Goal: Information Seeking & Learning: Learn about a topic

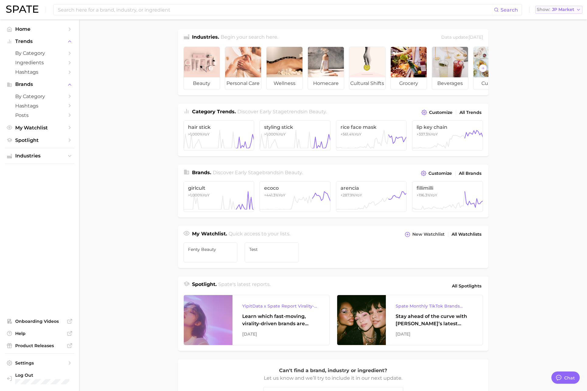
click at [569, 11] on span "JP Market" at bounding box center [563, 9] width 22 height 3
click at [551, 20] on span "[GEOGRAPHIC_DATA]" at bounding box center [555, 19] width 47 height 5
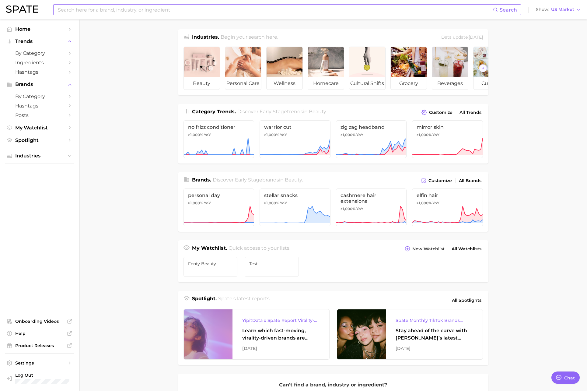
click at [321, 12] on input at bounding box center [275, 10] width 436 height 10
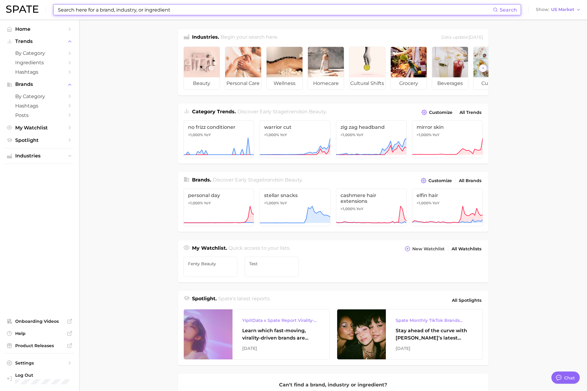
paste input "diet & nutrition"
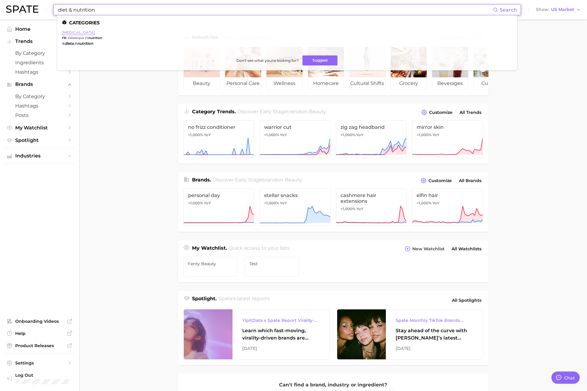
type input "diet & nutrition"
click at [95, 33] on link "[MEDICAL_DATA]" at bounding box center [78, 32] width 33 height 5
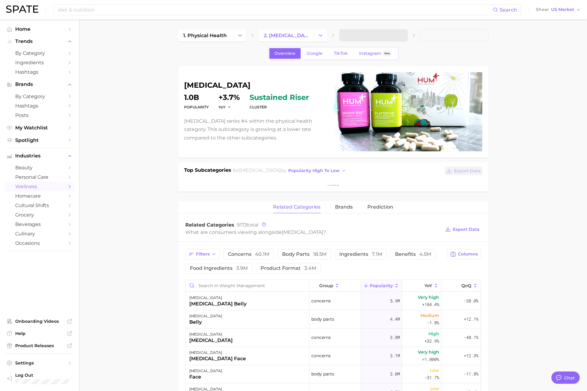
type textarea "x"
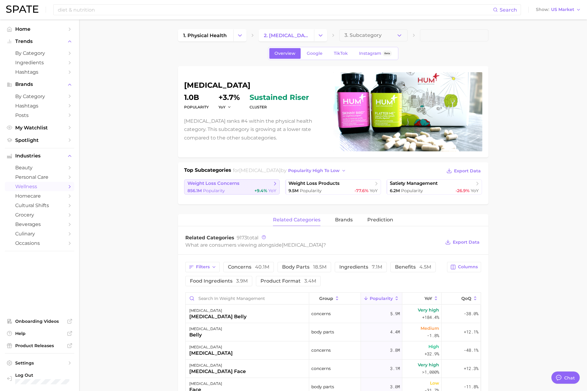
click at [238, 187] on link "weight loss concerns 856.1m Popularity +9.4% YoY" at bounding box center [232, 186] width 96 height 15
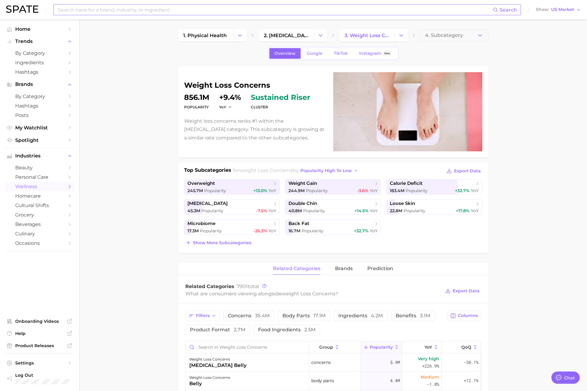
click at [95, 12] on input at bounding box center [275, 10] width 436 height 10
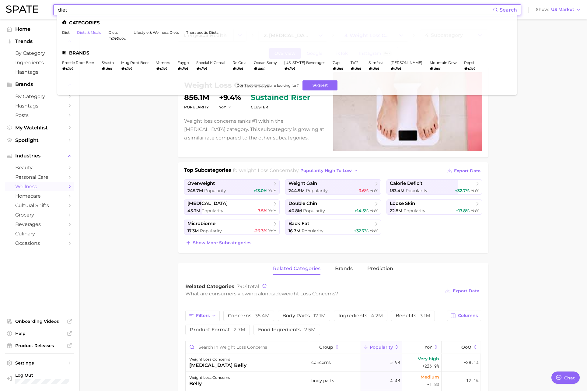
click at [88, 34] on link "diets & meals" at bounding box center [89, 32] width 24 height 5
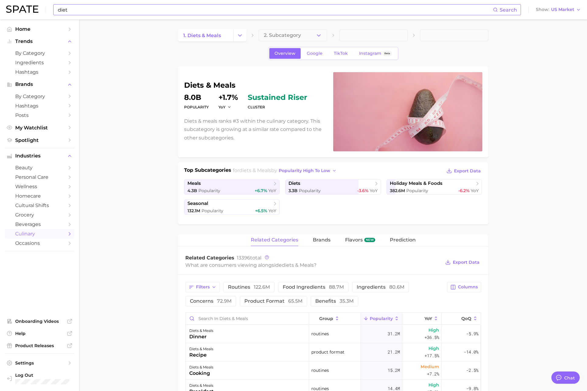
drag, startPoint x: 42, startPoint y: 7, endPoint x: 38, endPoint y: 7, distance: 3.3
click at [38, 7] on div "diet Search Show US Market" at bounding box center [293, 9] width 575 height 19
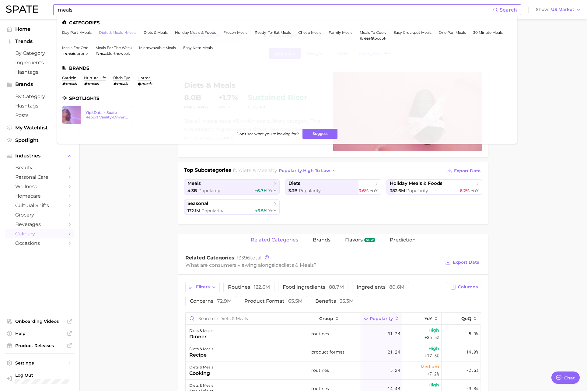
click at [115, 33] on link "diets & meals > meals" at bounding box center [117, 32] width 37 height 5
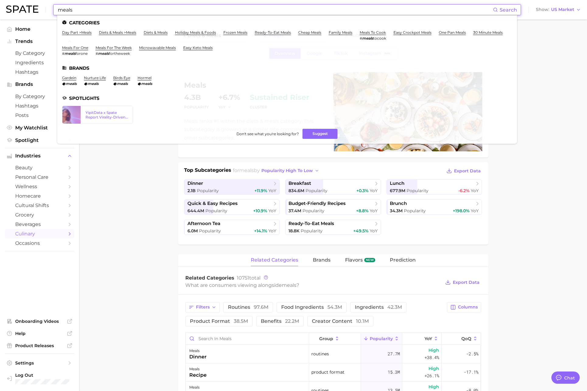
drag, startPoint x: 75, startPoint y: 8, endPoint x: 47, endPoint y: 6, distance: 28.7
click at [47, 6] on div "meals Search Categories day part > meals diets & meals > meals diets & meals ho…" at bounding box center [293, 9] width 575 height 19
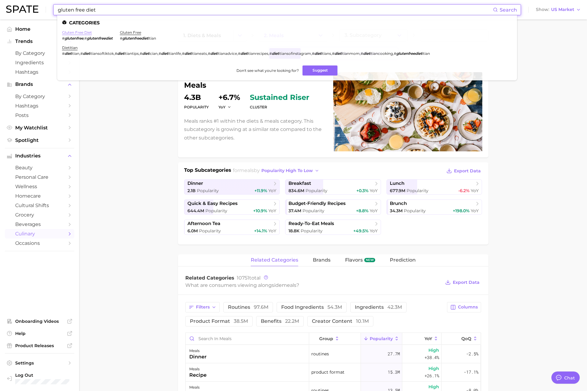
type input "gluten free diet"
click at [73, 33] on link "gluten free diet" at bounding box center [77, 32] width 30 height 5
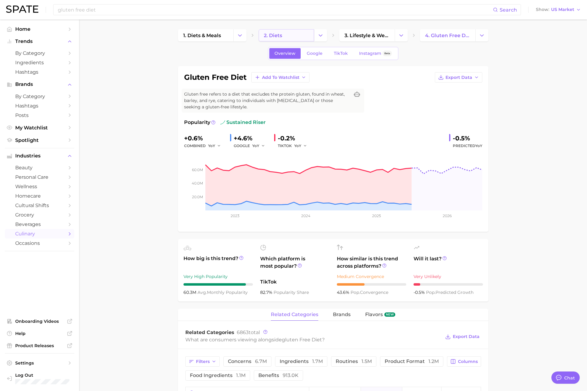
click at [290, 36] on link "2. diets" at bounding box center [286, 35] width 55 height 12
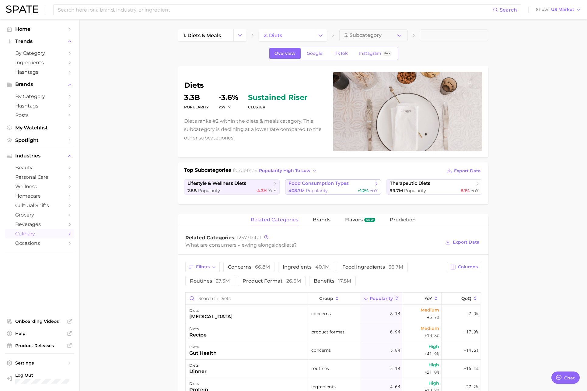
click at [332, 190] on div "408.7m Popularity +1.2% YoY" at bounding box center [332, 191] width 89 height 6
click at [222, 183] on span "lifestyle & wellness diets" at bounding box center [216, 183] width 59 height 6
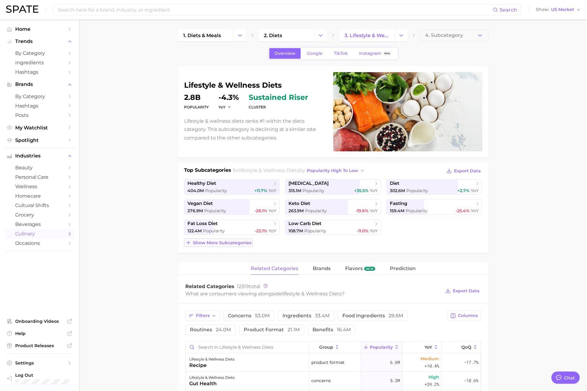
click at [239, 243] on span "Show more subcategories" at bounding box center [222, 242] width 58 height 5
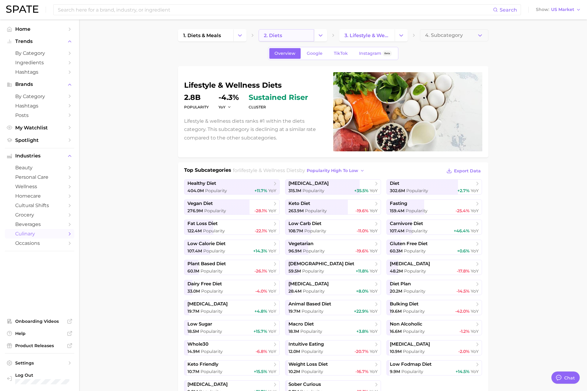
click at [295, 39] on link "2. diets" at bounding box center [286, 35] width 55 height 12
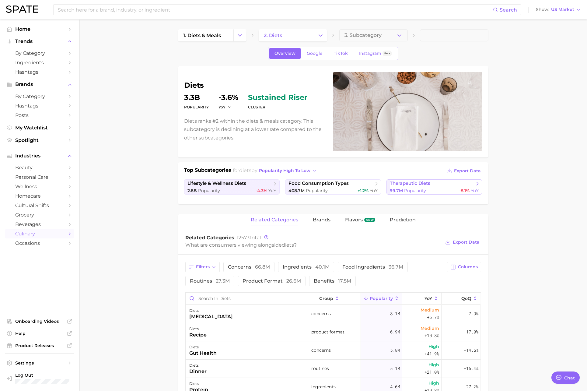
click at [419, 186] on span "therapeutic diets" at bounding box center [432, 183] width 85 height 6
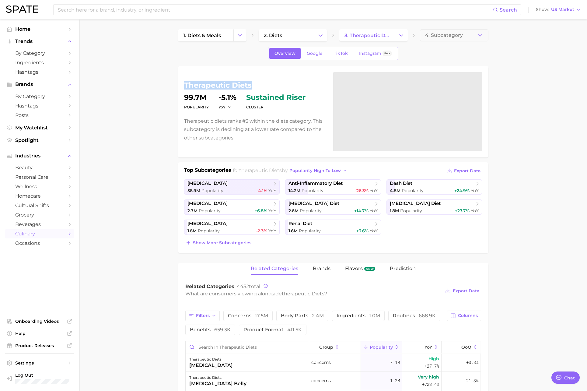
drag, startPoint x: 256, startPoint y: 86, endPoint x: 184, endPoint y: 84, distance: 71.5
click at [184, 84] on h1 "therapeutic diets" at bounding box center [255, 85] width 142 height 7
copy h1 "therapeutic diets"
type textarea "x"
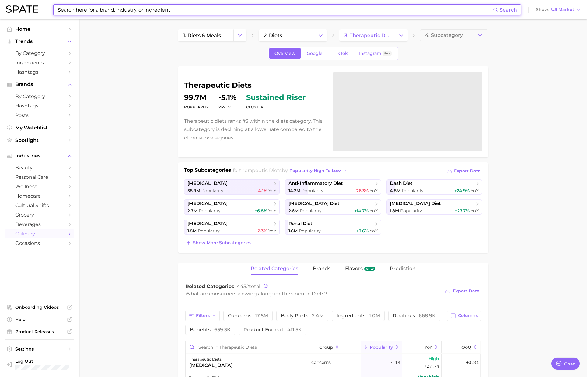
click at [109, 10] on input at bounding box center [275, 10] width 436 height 10
paste input "#doublechincontour"
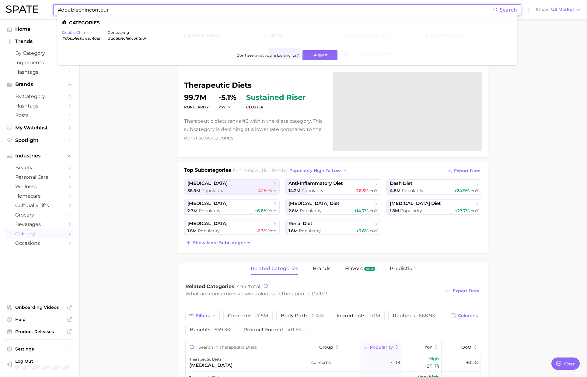
type input "#doublechincontour"
click at [75, 33] on link "double chin" at bounding box center [73, 32] width 23 height 5
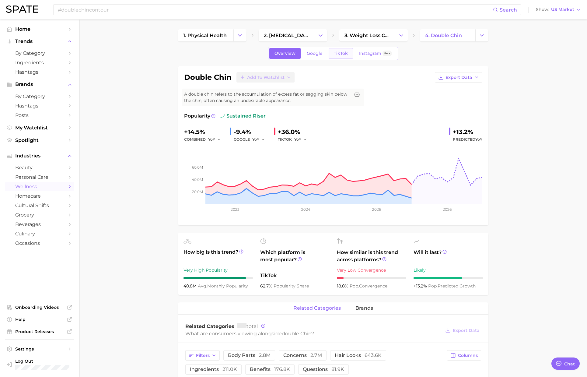
click at [337, 54] on span "TikTok" at bounding box center [341, 53] width 14 height 5
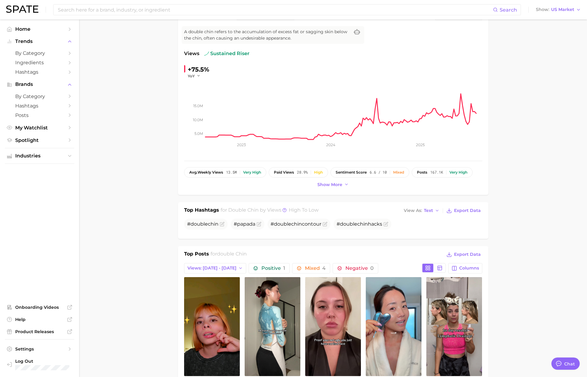
scroll to position [132, 0]
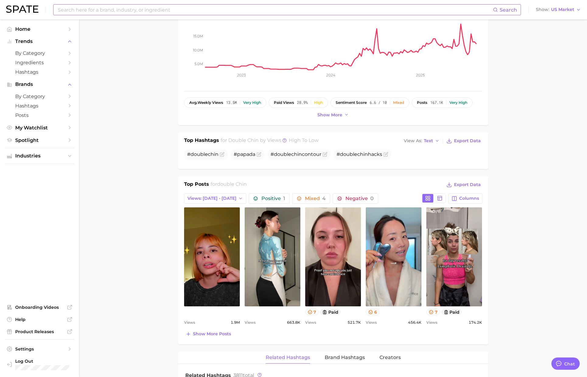
click at [175, 5] on input at bounding box center [275, 10] width 436 height 10
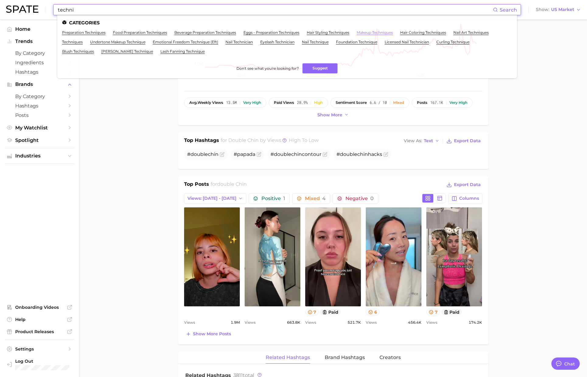
type input "techni"
click at [381, 33] on link "makeup techniques" at bounding box center [375, 32] width 36 height 5
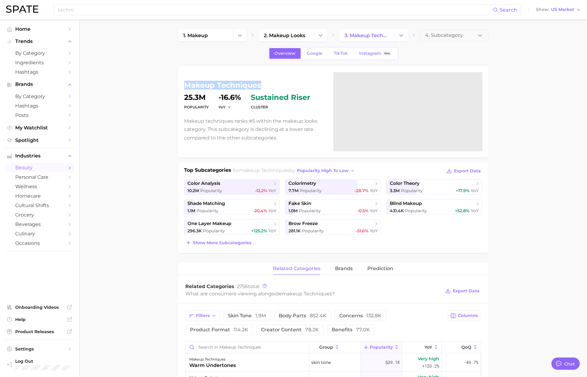
drag, startPoint x: 186, startPoint y: 86, endPoint x: 264, endPoint y: 82, distance: 78.3
click at [264, 82] on h1 "makeup techniques" at bounding box center [255, 85] width 142 height 7
copy h1 "makeup techniques"
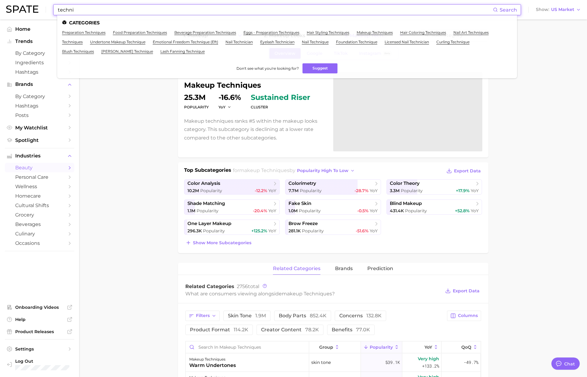
drag, startPoint x: 115, startPoint y: 11, endPoint x: 37, endPoint y: 8, distance: 78.5
click at [37, 8] on div "techni Search Categories preparation techniques food preparation techniques bev…" at bounding box center [293, 9] width 575 height 19
paste input "facialmassage"
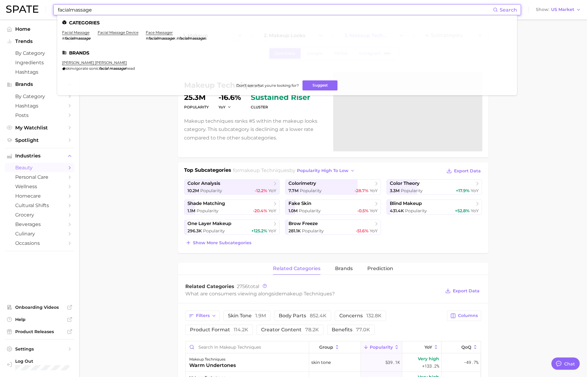
click at [71, 9] on input "facialmassage" at bounding box center [275, 10] width 436 height 10
type input "facialmassage"
click at [82, 31] on link "facial massage" at bounding box center [75, 32] width 27 height 5
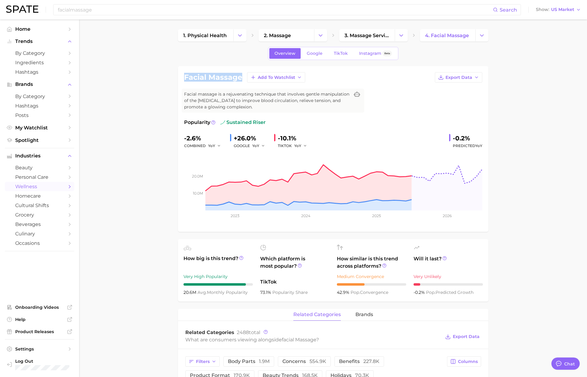
drag, startPoint x: 242, startPoint y: 77, endPoint x: 181, endPoint y: 78, distance: 60.9
click at [181, 78] on div "facial massage Add to Watchlist Export Data Facial massage is a rejuvenating te…" at bounding box center [333, 149] width 310 height 166
copy h1 "facial massage"
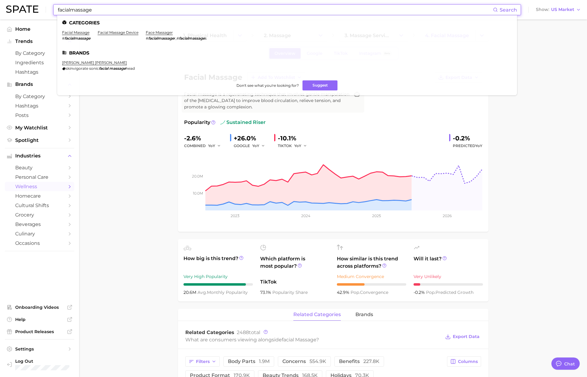
drag, startPoint x: 115, startPoint y: 7, endPoint x: 53, endPoint y: 8, distance: 62.1
click at [53, 8] on div "facialmassage Search Categories facial massage # facialmassage facial massage d…" at bounding box center [287, 9] width 468 height 11
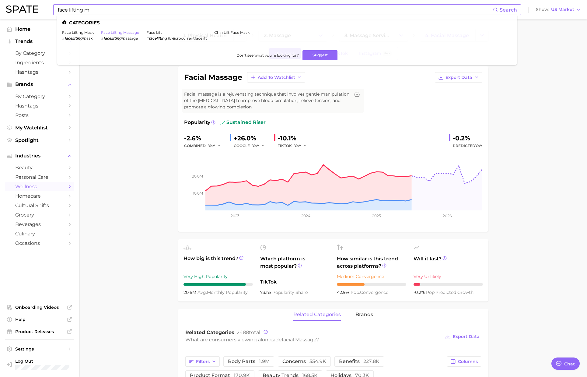
click at [114, 33] on link "face lifting massage" at bounding box center [120, 32] width 38 height 5
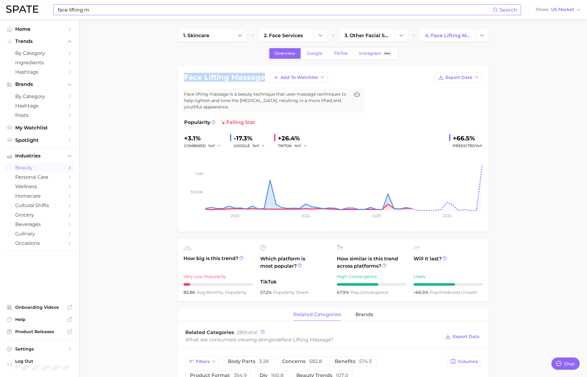
drag, startPoint x: 264, startPoint y: 76, endPoint x: 185, endPoint y: 76, distance: 79.7
click at [185, 76] on h1 "face lifting massage" at bounding box center [224, 77] width 81 height 7
copy h1 "face lifting massage"
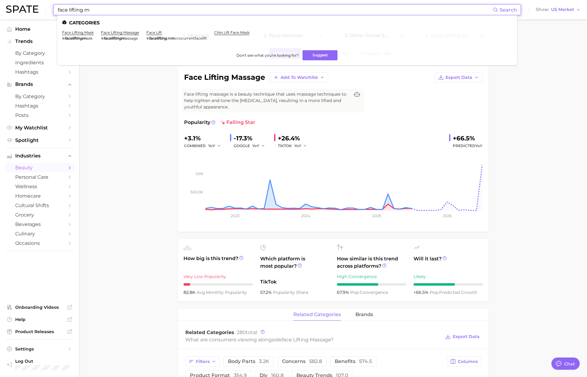
drag, startPoint x: 114, startPoint y: 8, endPoint x: 39, endPoint y: 7, distance: 75.2
click at [39, 7] on div "face lifting m Search Categories face lifting mask # faceliftingm ask face lift…" at bounding box center [293, 9] width 575 height 19
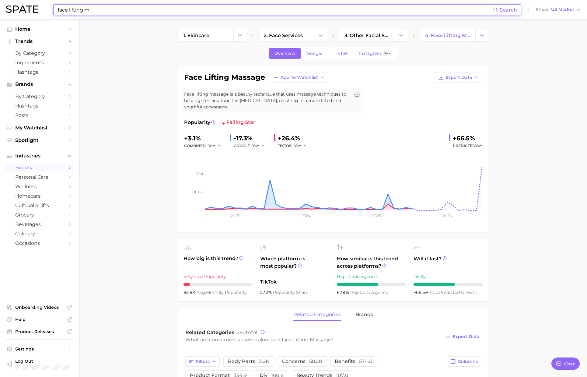
paste input "t loss diet"
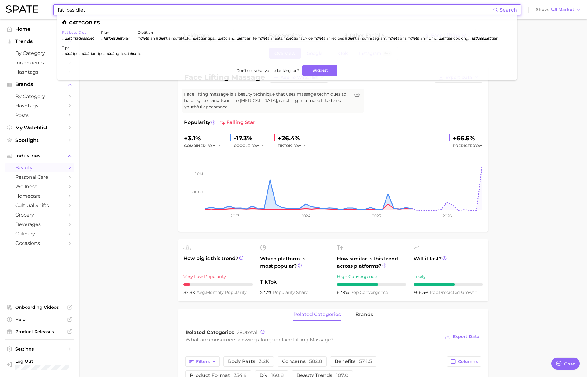
type input "fat loss diet"
click at [76, 32] on link "fat loss diet" at bounding box center [74, 32] width 24 height 5
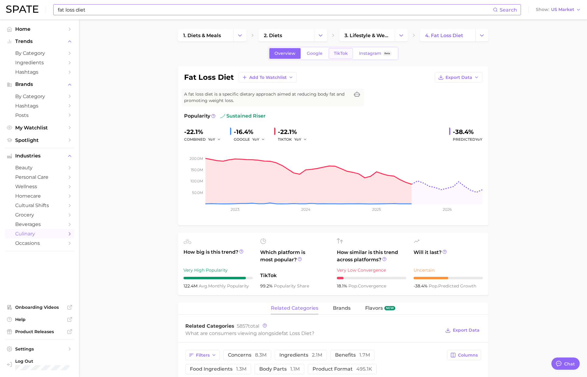
click at [346, 52] on span "TikTok" at bounding box center [341, 53] width 14 height 5
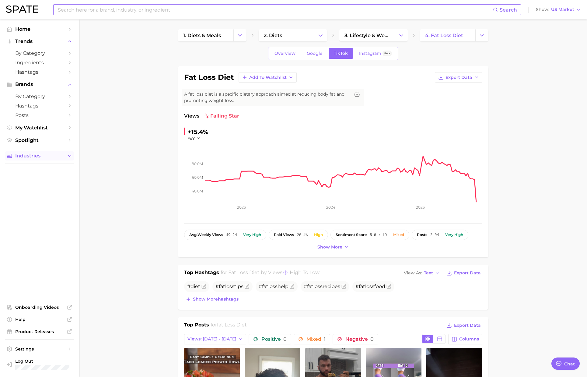
click at [43, 157] on span "Industries" at bounding box center [39, 155] width 49 height 5
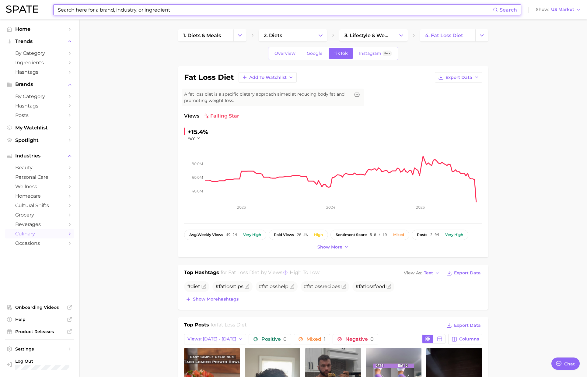
click at [78, 9] on input at bounding box center [275, 10] width 436 height 10
paste input "diet types"
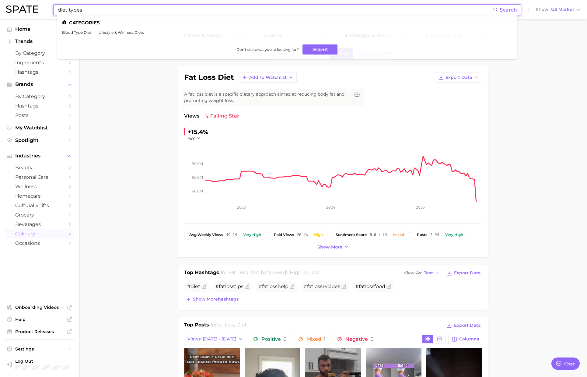
drag, startPoint x: 66, startPoint y: 11, endPoint x: 22, endPoint y: 9, distance: 43.6
click at [22, 8] on div "diet types Search Categories blood type diet lifestyle & wellness diets Don't s…" at bounding box center [293, 9] width 575 height 19
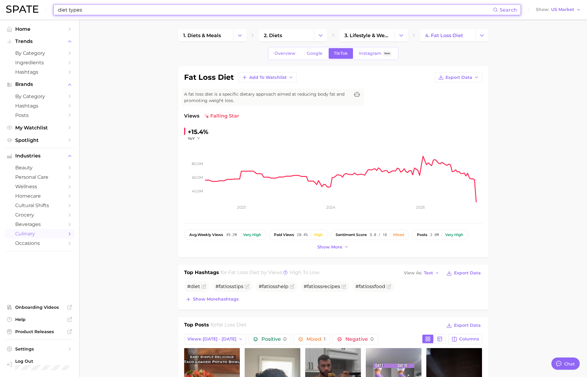
paste input "fasting"
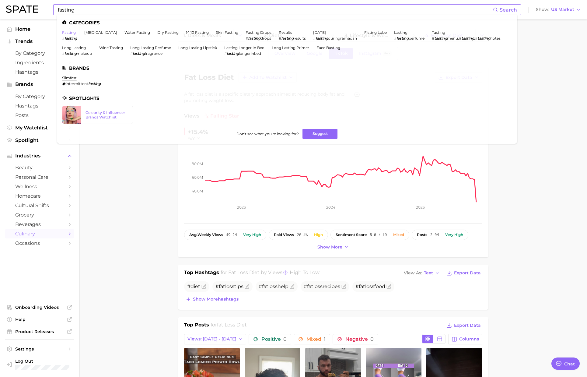
click at [69, 33] on link "fasting" at bounding box center [69, 32] width 14 height 5
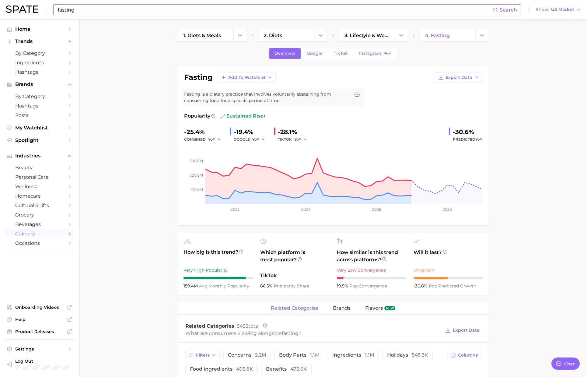
click at [149, 11] on input "fasting" at bounding box center [275, 10] width 436 height 10
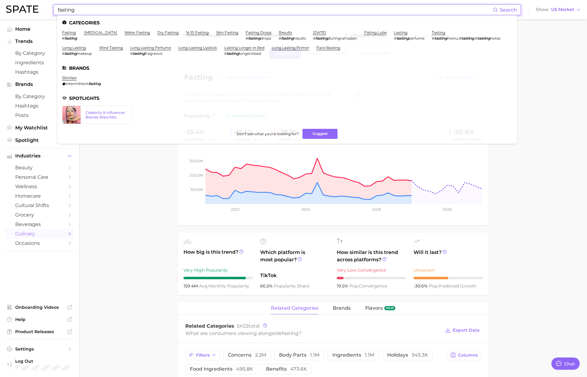
drag, startPoint x: 146, startPoint y: 12, endPoint x: 31, endPoint y: 7, distance: 115.4
click at [31, 7] on div "fasting Search Categories fasting # fasting [MEDICAL_DATA] water fasting dry fa…" at bounding box center [293, 9] width 575 height 19
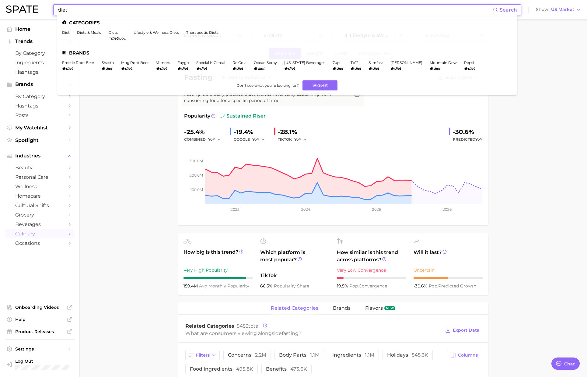
click at [58, 9] on input "diet" at bounding box center [275, 10] width 436 height 10
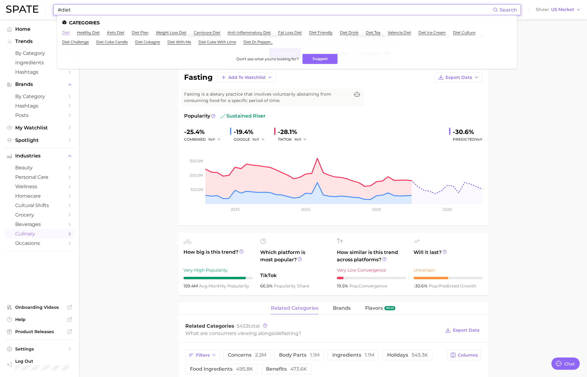
type input "#diet"
click at [64, 33] on link "diet" at bounding box center [66, 32] width 8 height 5
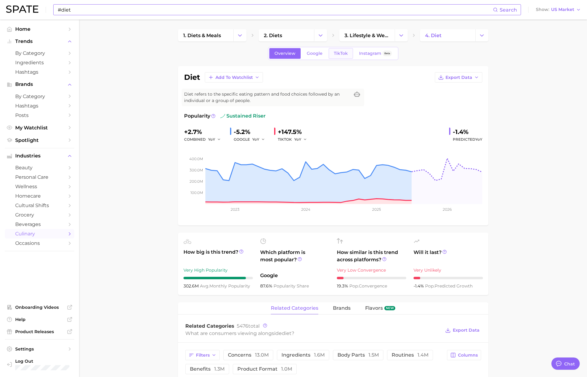
click at [341, 54] on span "TikTok" at bounding box center [341, 53] width 14 height 5
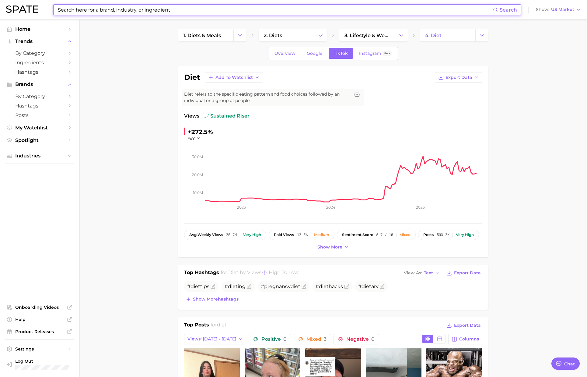
click at [108, 12] on input at bounding box center [275, 10] width 436 height 10
click at [105, 9] on input at bounding box center [275, 10] width 436 height 10
paste input "fat loss diet"
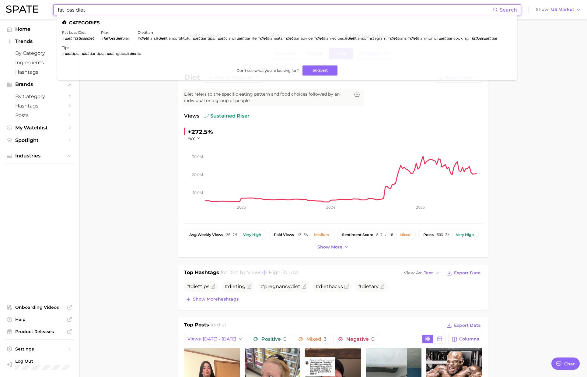
drag, startPoint x: 101, startPoint y: 11, endPoint x: 16, endPoint y: 9, distance: 84.9
click at [14, 9] on div "fat loss diet Search Categories fat loss diet # diet , # fatlossdiet plan # fat…" at bounding box center [293, 9] width 575 height 19
paste input "gym"
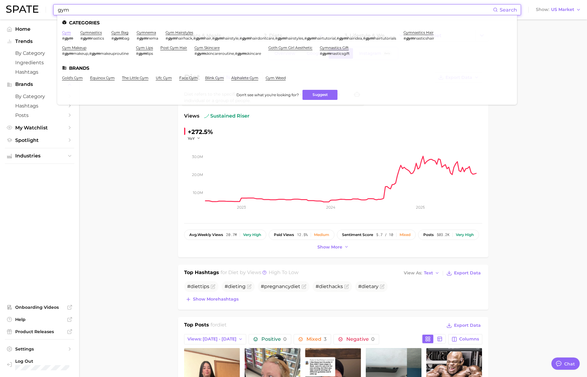
click at [65, 32] on link "gym" at bounding box center [66, 32] width 9 height 5
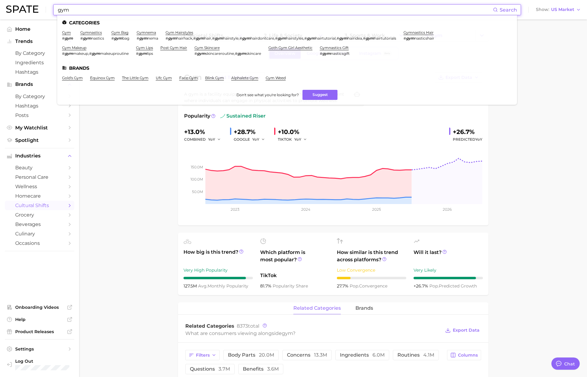
drag, startPoint x: 73, startPoint y: 12, endPoint x: 34, endPoint y: 9, distance: 38.7
click at [34, 9] on div "gym Search Categories gym # gym gymnastics # gym nastics gym bag # gym bag gymn…" at bounding box center [293, 9] width 575 height 19
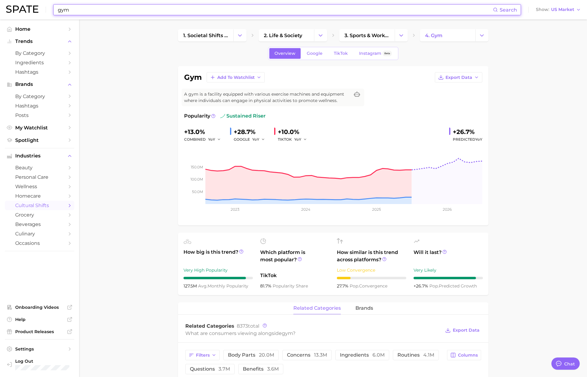
paste input "physical health"
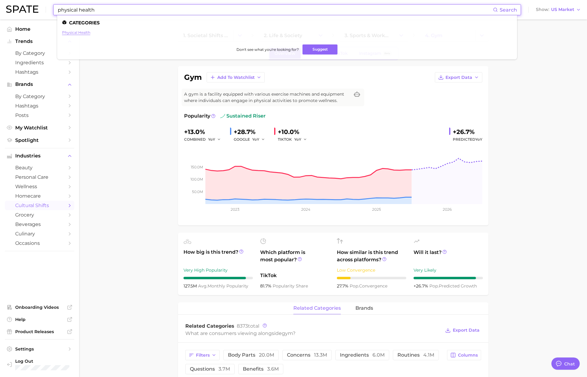
type input "physical health"
click at [73, 33] on link "physical health" at bounding box center [76, 32] width 28 height 5
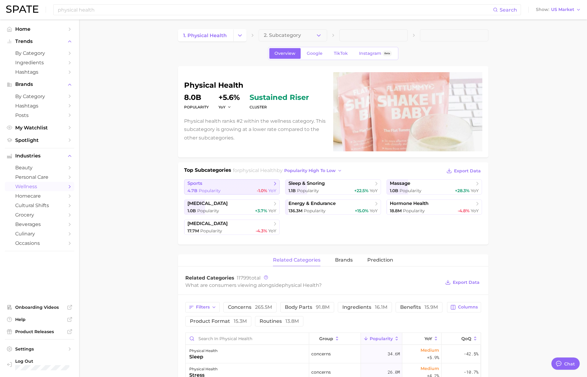
click at [223, 189] on div "4.7b Popularity -1.0% YoY" at bounding box center [231, 191] width 89 height 6
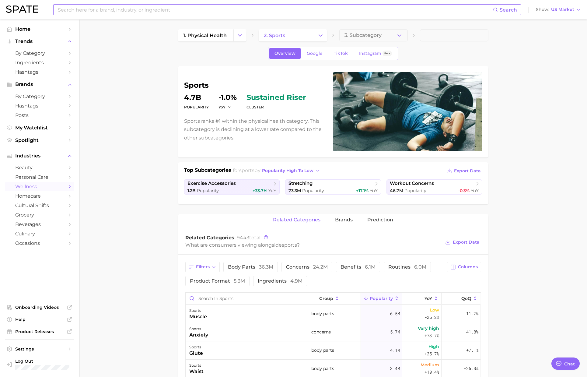
click at [79, 9] on input at bounding box center [275, 10] width 436 height 10
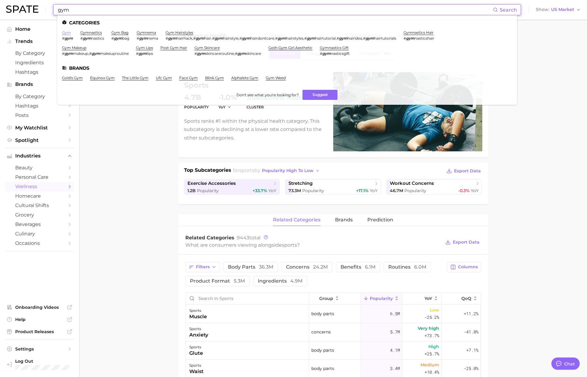
type input "gym"
click at [64, 32] on link "gym" at bounding box center [66, 32] width 9 height 5
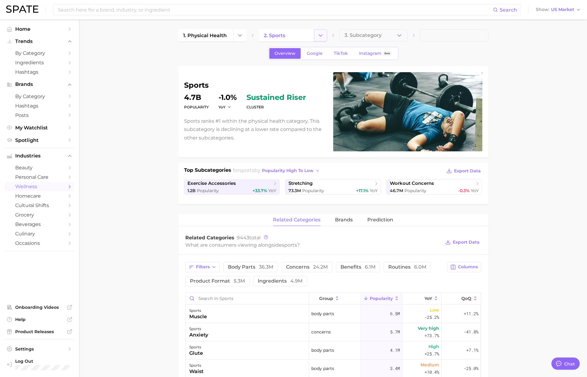
click at [319, 36] on icon "Change Category" at bounding box center [320, 35] width 6 height 6
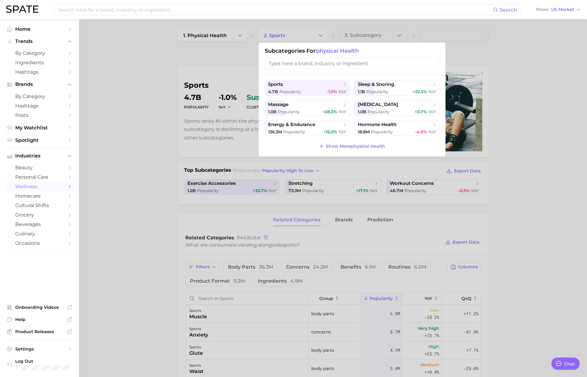
click at [251, 66] on div at bounding box center [293, 188] width 587 height 377
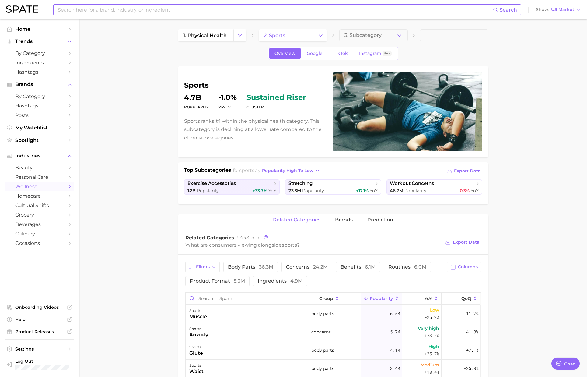
click at [108, 12] on input at bounding box center [275, 10] width 436 height 10
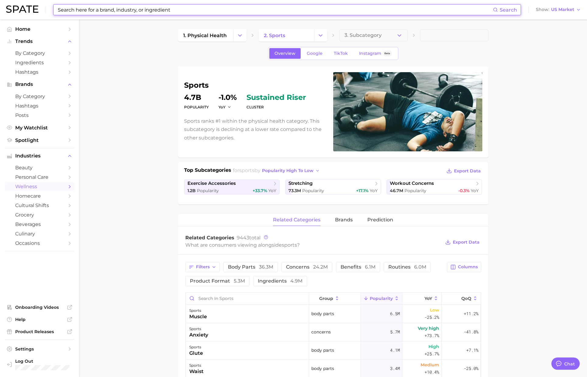
paste input "keto diet"
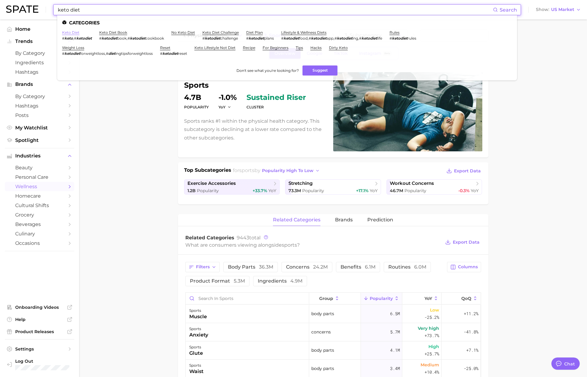
type input "keto diet"
click at [72, 33] on link "keto diet" at bounding box center [70, 32] width 17 height 5
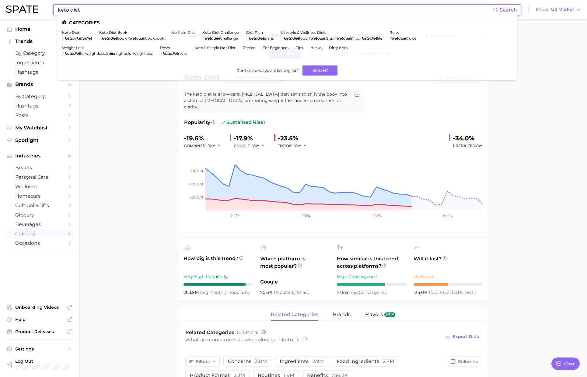
drag, startPoint x: 77, startPoint y: 9, endPoint x: 29, endPoint y: 9, distance: 48.4
click at [29, 9] on div "keto diet Search Categories keto diet # keto , # ketodiet keto diet book # keto…" at bounding box center [293, 9] width 575 height 19
paste input "loose skin"
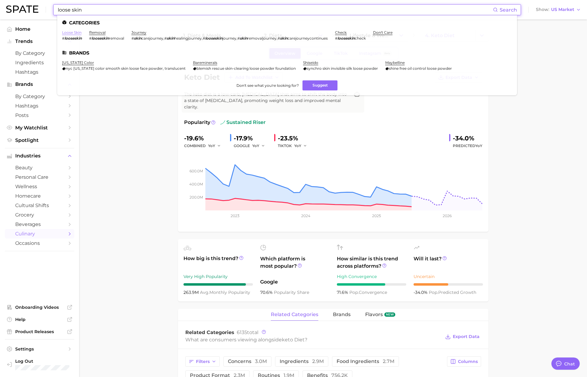
type input "loose skin"
click at [75, 32] on link "loose skin" at bounding box center [71, 32] width 19 height 5
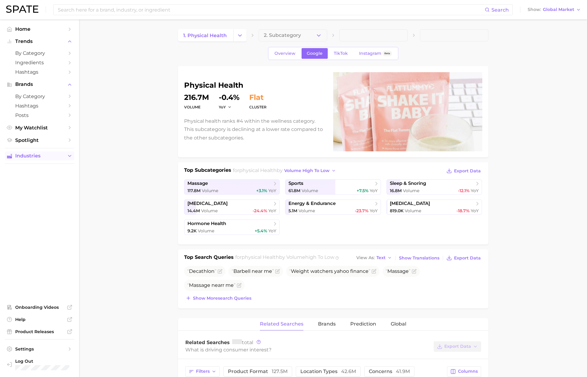
click at [56, 158] on span "Industries" at bounding box center [39, 155] width 49 height 5
